Goal: Check status: Check status

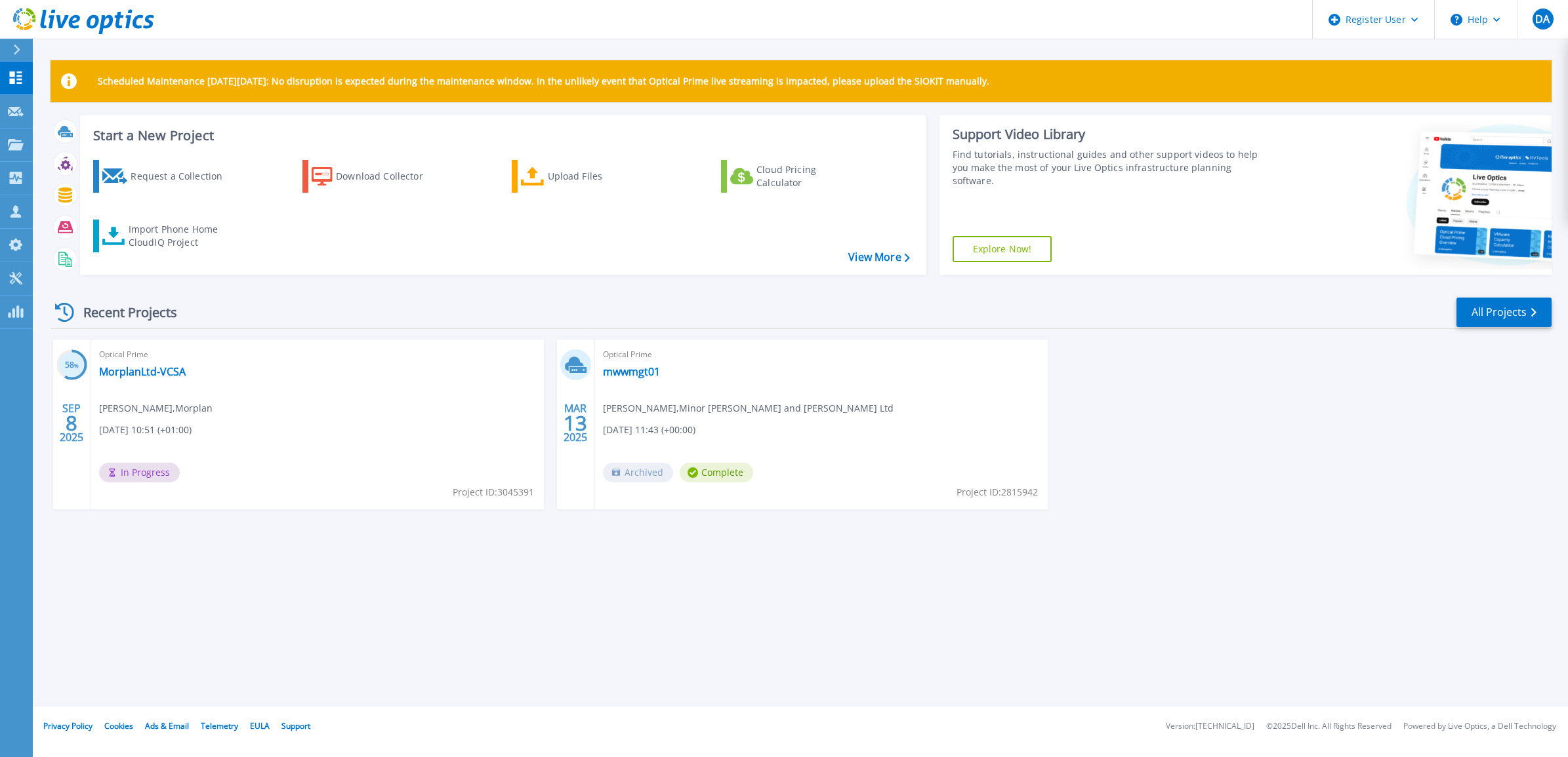
drag, startPoint x: 1057, startPoint y: 73, endPoint x: 1084, endPoint y: 87, distance: 30.4
click at [1057, 73] on div "Scheduled Maintenance on Monday 22nd September: No disruption is expected durin…" at bounding box center [801, 81] width 1501 height 42
click at [1170, 399] on div "58 % SEP 8 2025 Optical Prime MorplanLtd-VCSA Aaron Wood , Morplan 09/08/2025, …" at bounding box center [796, 438] width 1511 height 196
click at [273, 401] on div "Optical Prime MorplanLtd-VCSA Aaron Wood , Morplan 09/08/2025, 10:51 (+01:00) I…" at bounding box center [318, 425] width 452 height 170
click at [244, 377] on div "Optical Prime MorplanLtd-VCSA Aaron Wood , Morplan 09/08/2025, 10:51 (+01:00) I…" at bounding box center [318, 425] width 452 height 170
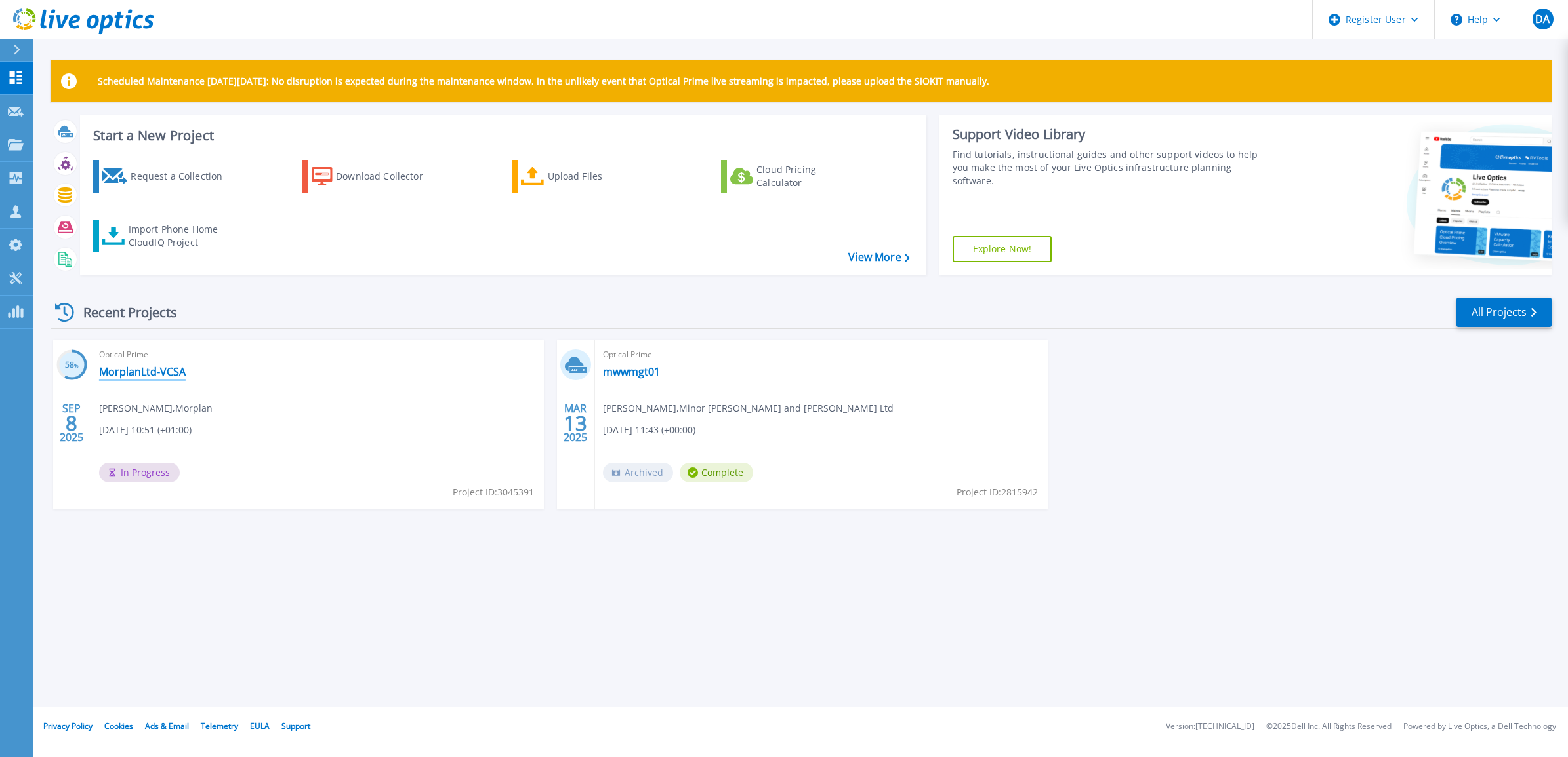
click at [165, 371] on link "MorplanLtd-VCSA" at bounding box center [142, 371] width 86 height 13
